Goal: Entertainment & Leisure: Consume media (video, audio)

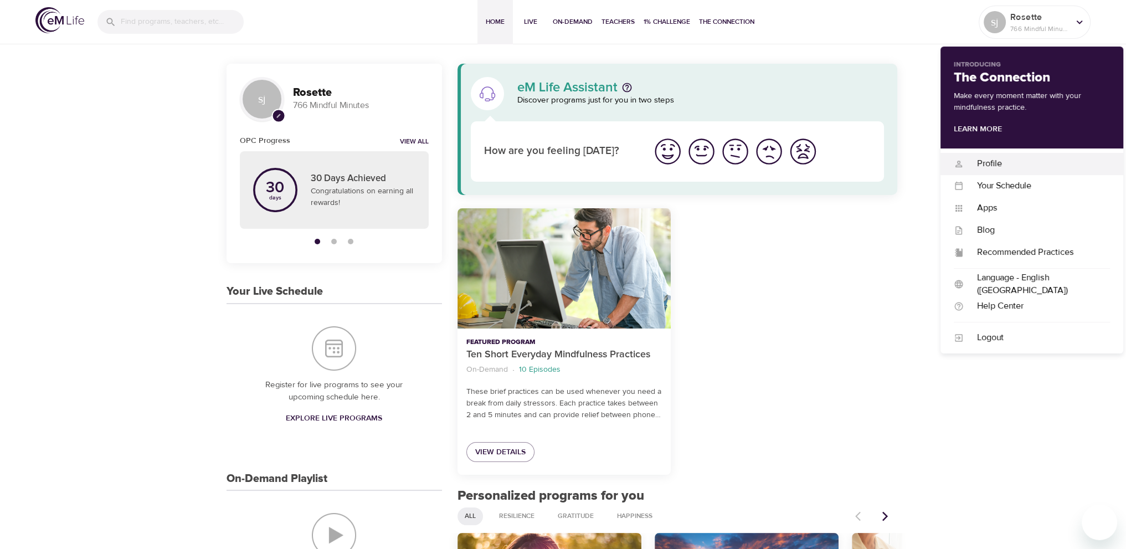
click at [1011, 166] on div "Profile" at bounding box center [1037, 163] width 146 height 13
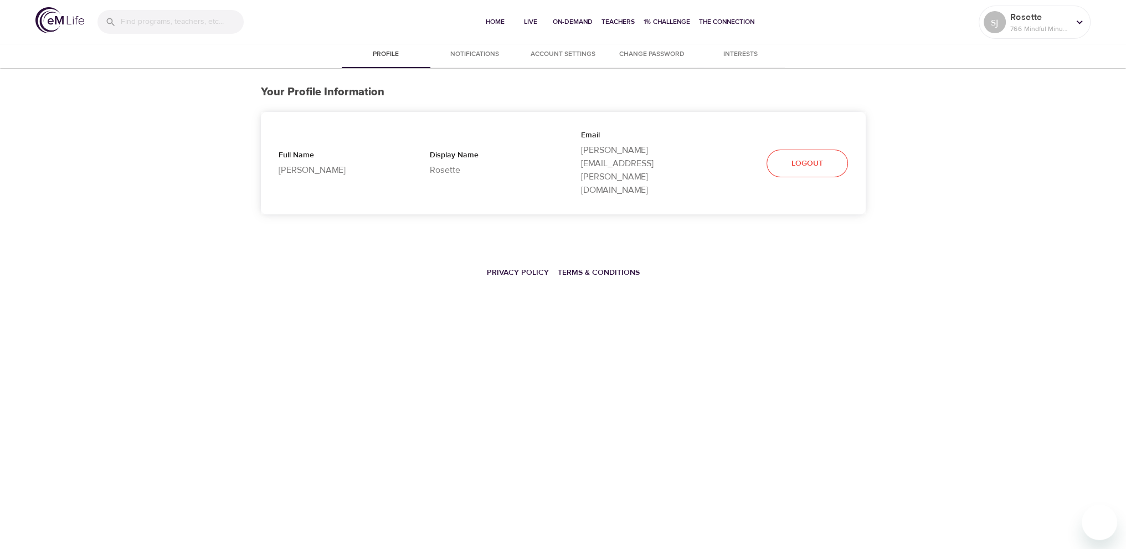
select select "10"
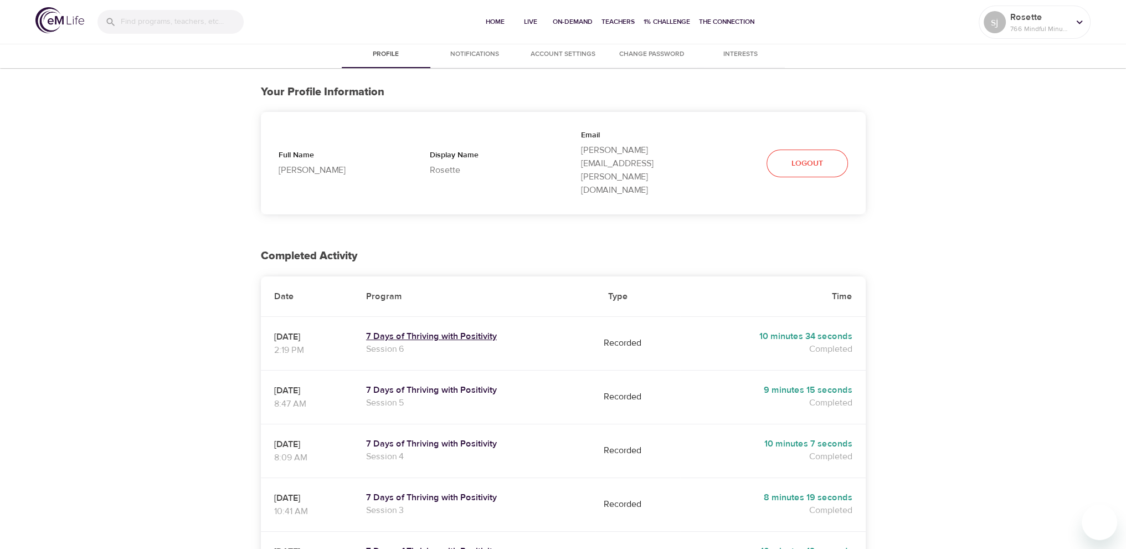
click at [479, 331] on h5 "7 Days of Thriving with Positivity" at bounding box center [473, 337] width 215 height 12
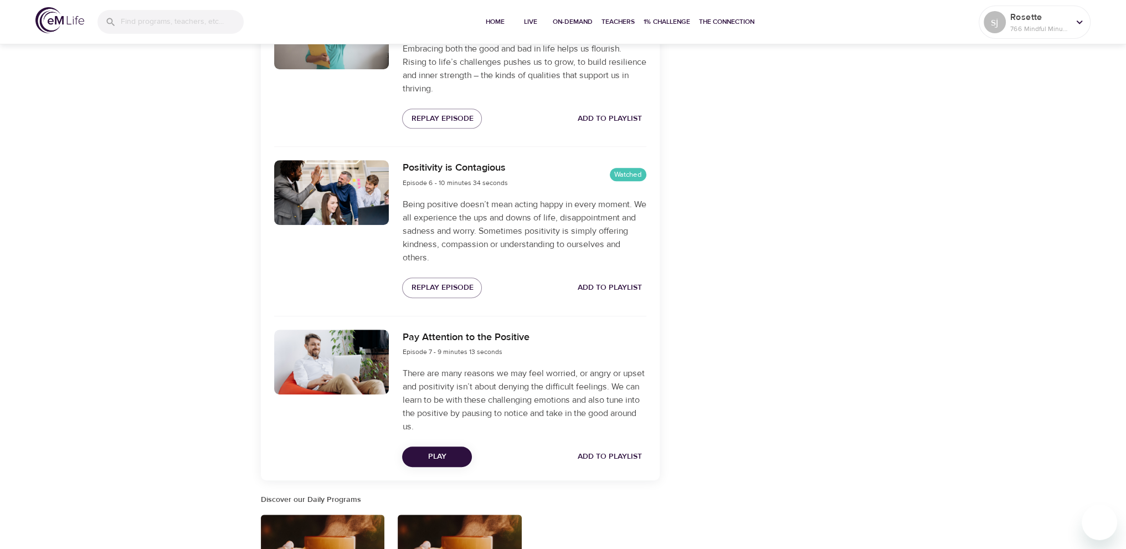
scroll to position [1163, 0]
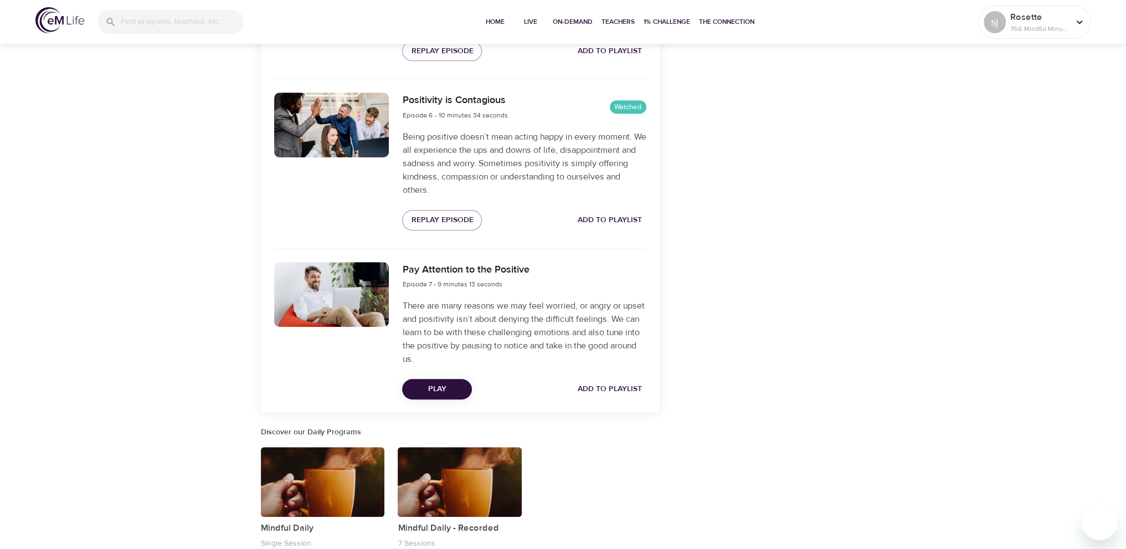
click at [441, 378] on div "Pay Attention to the Positive Episode 7 - 9 minutes 13 seconds There are many r…" at bounding box center [523, 330] width 257 height 151
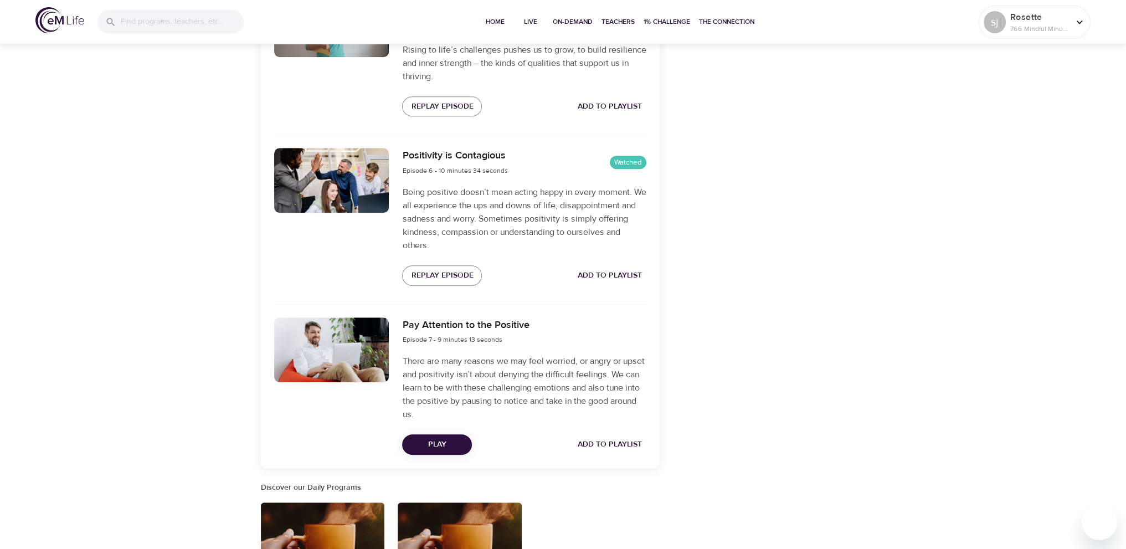
scroll to position [1232, 0]
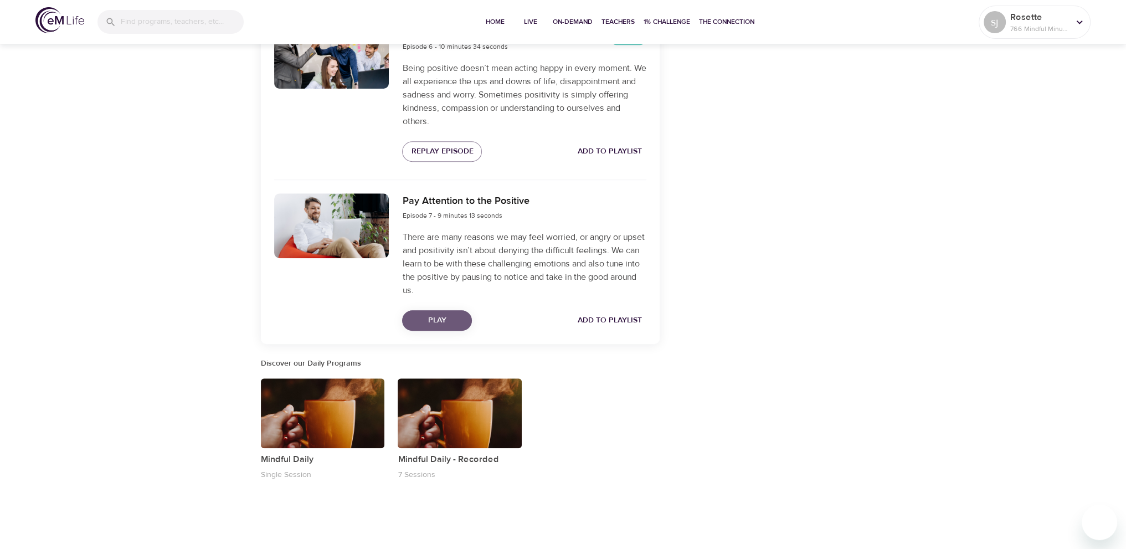
click at [440, 314] on span "Play" at bounding box center [437, 321] width 52 height 14
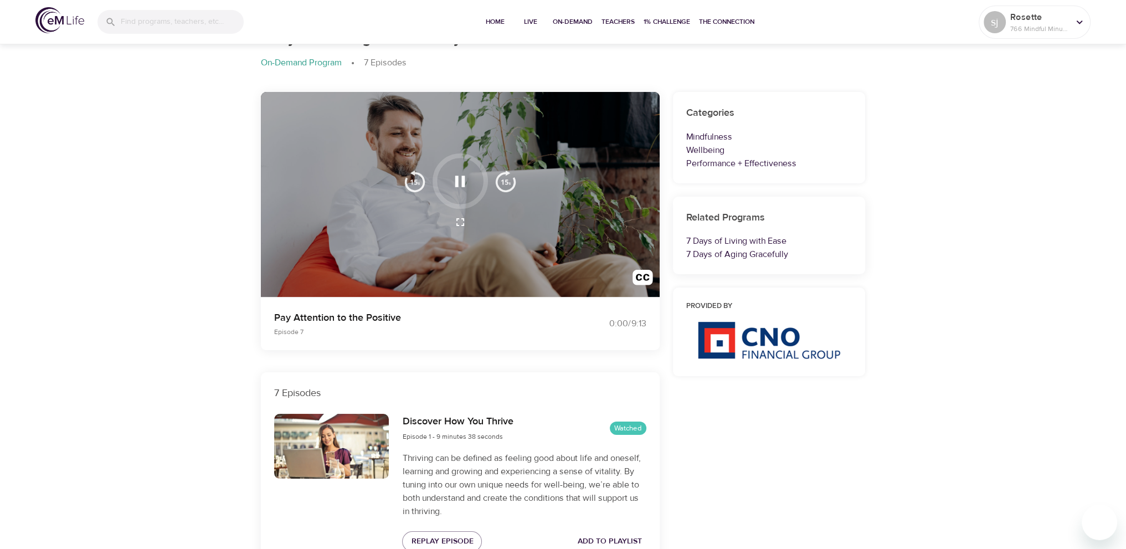
scroll to position [0, 0]
